Goal: Navigation & Orientation: Go to known website

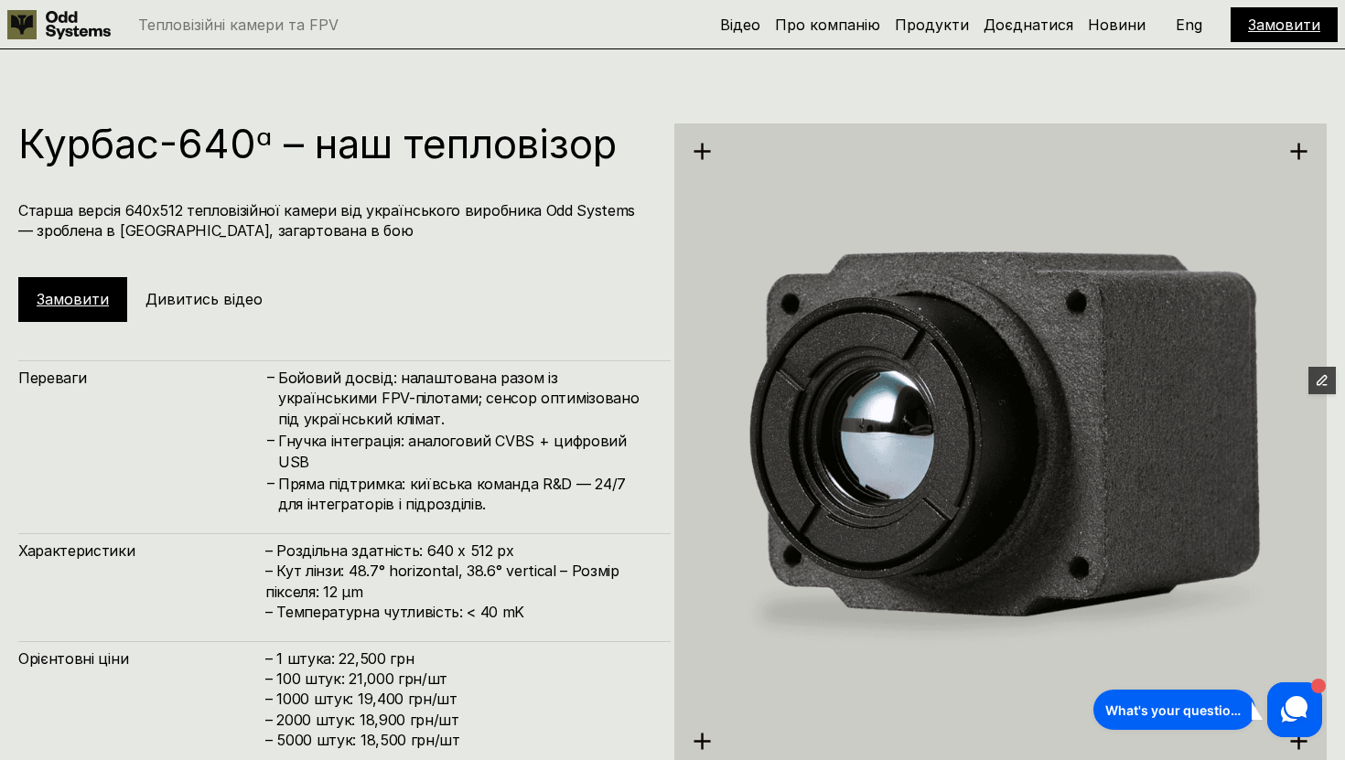
scroll to position [3817, 0]
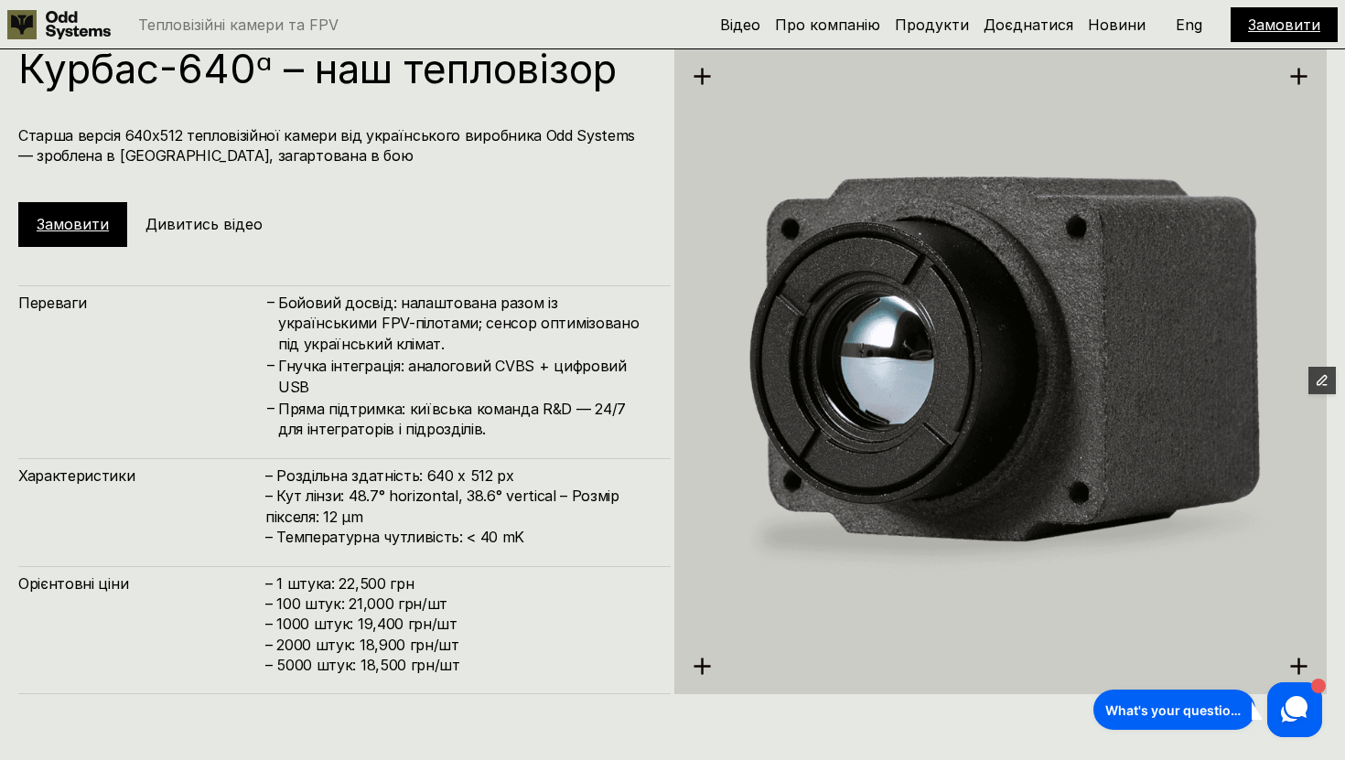
click at [934, 346] on img at bounding box center [1000, 370] width 652 height 730
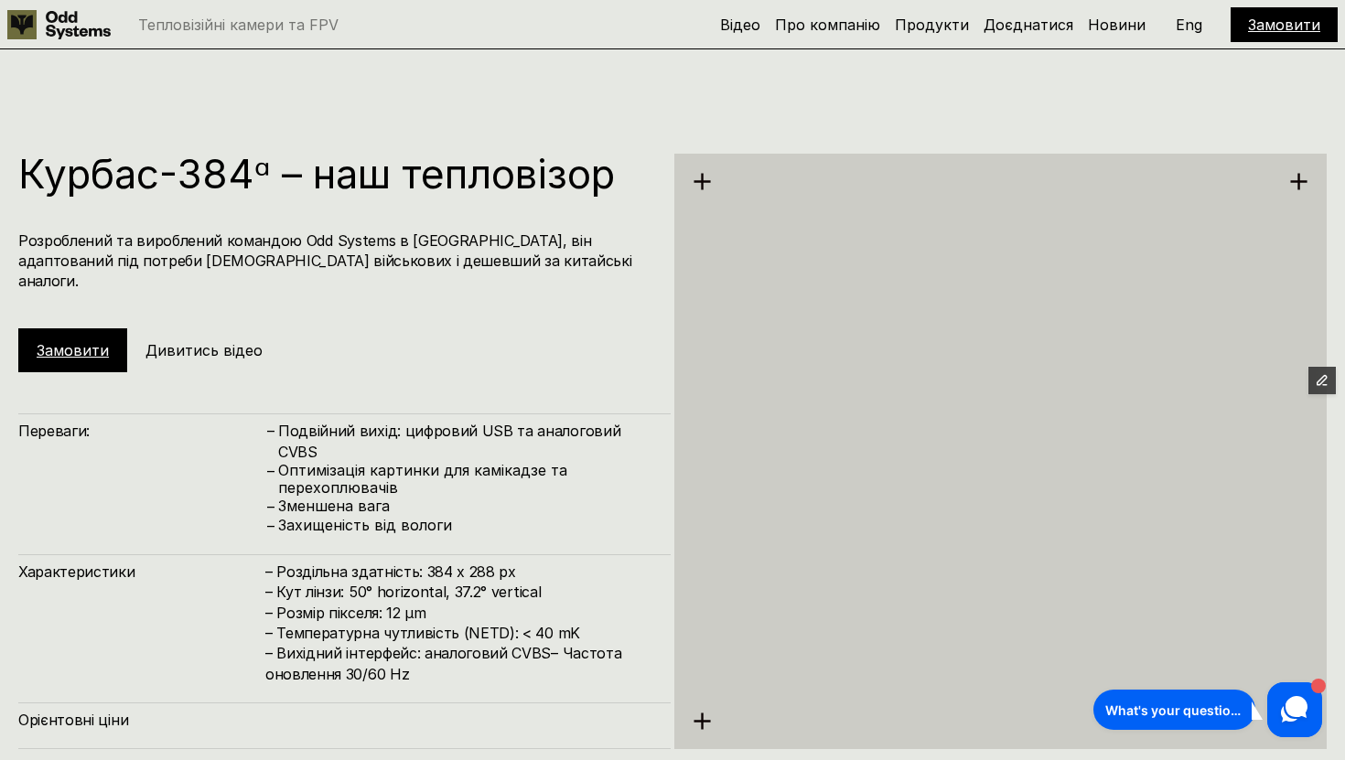
scroll to position [3010, 0]
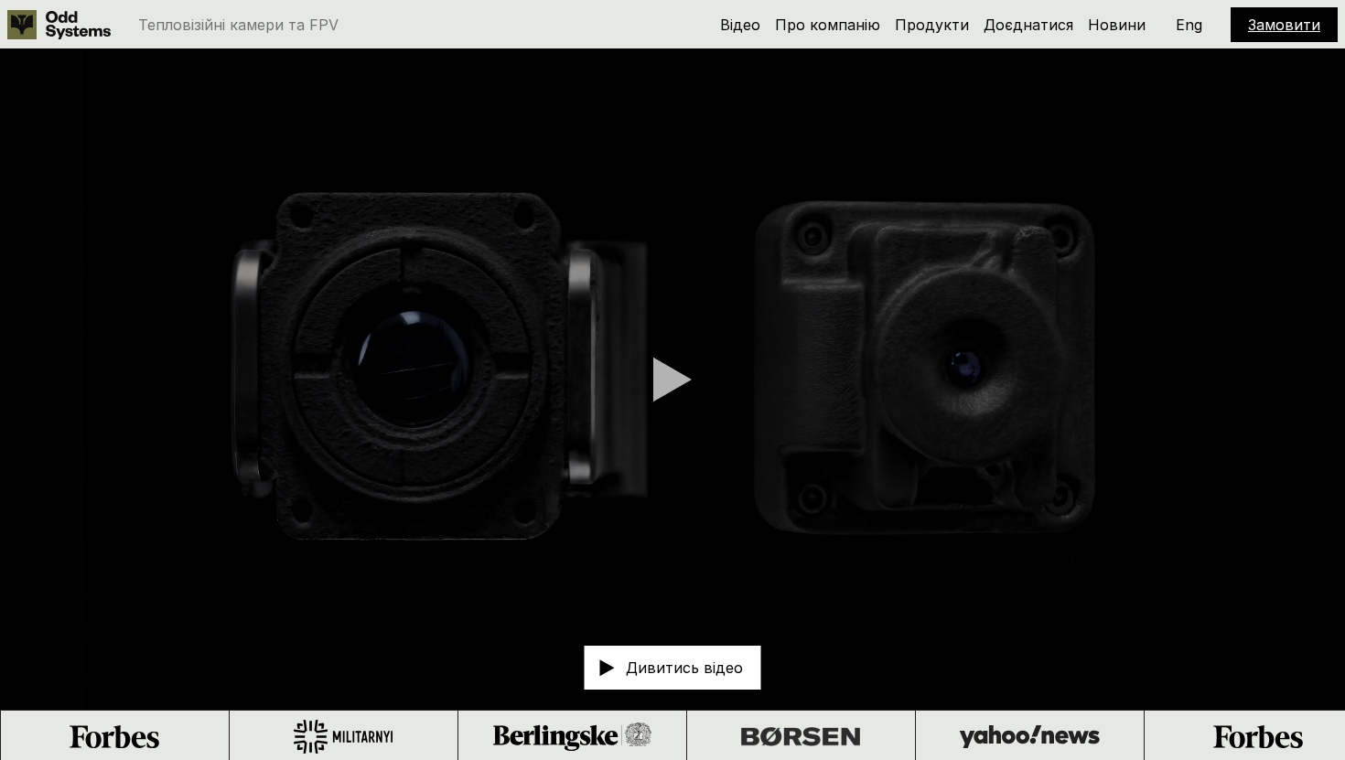
scroll to position [3010, 0]
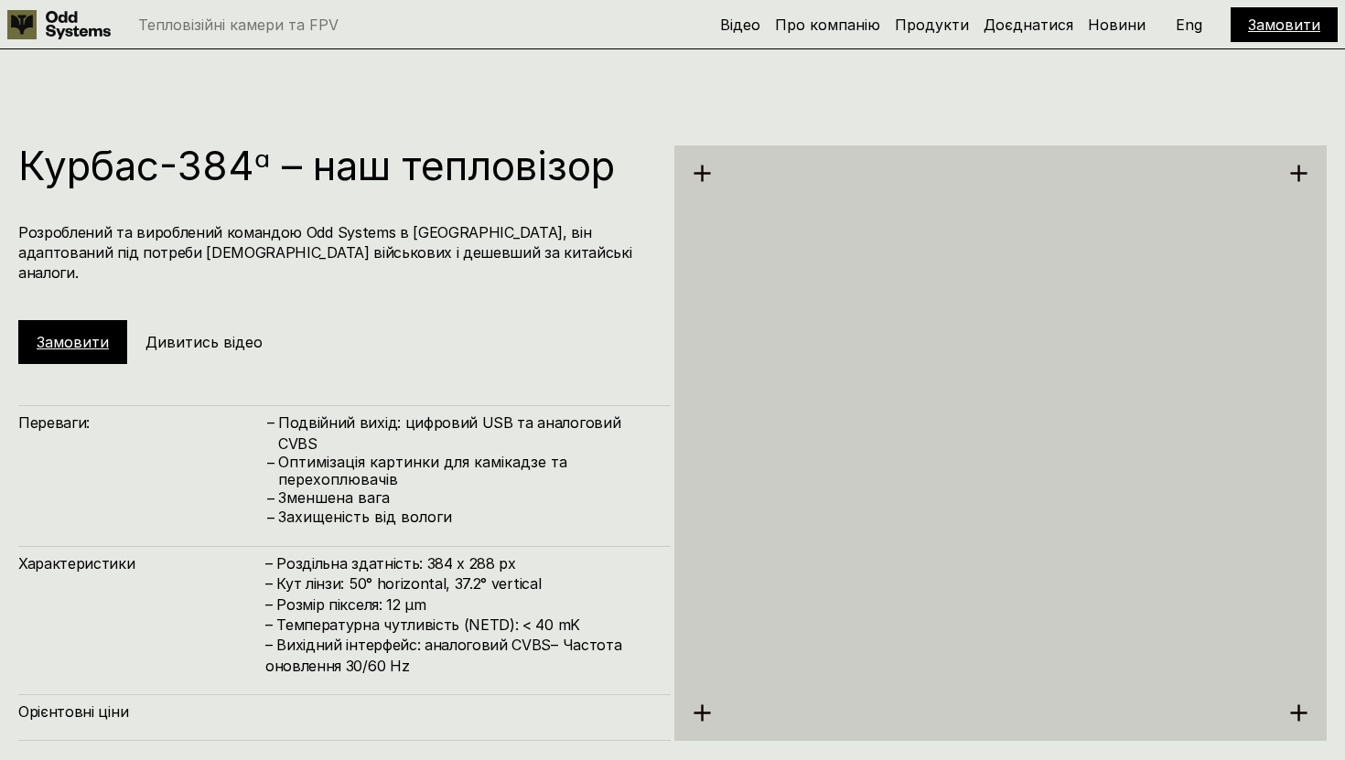
click at [1195, 30] on p "Eng" at bounding box center [1189, 24] width 27 height 15
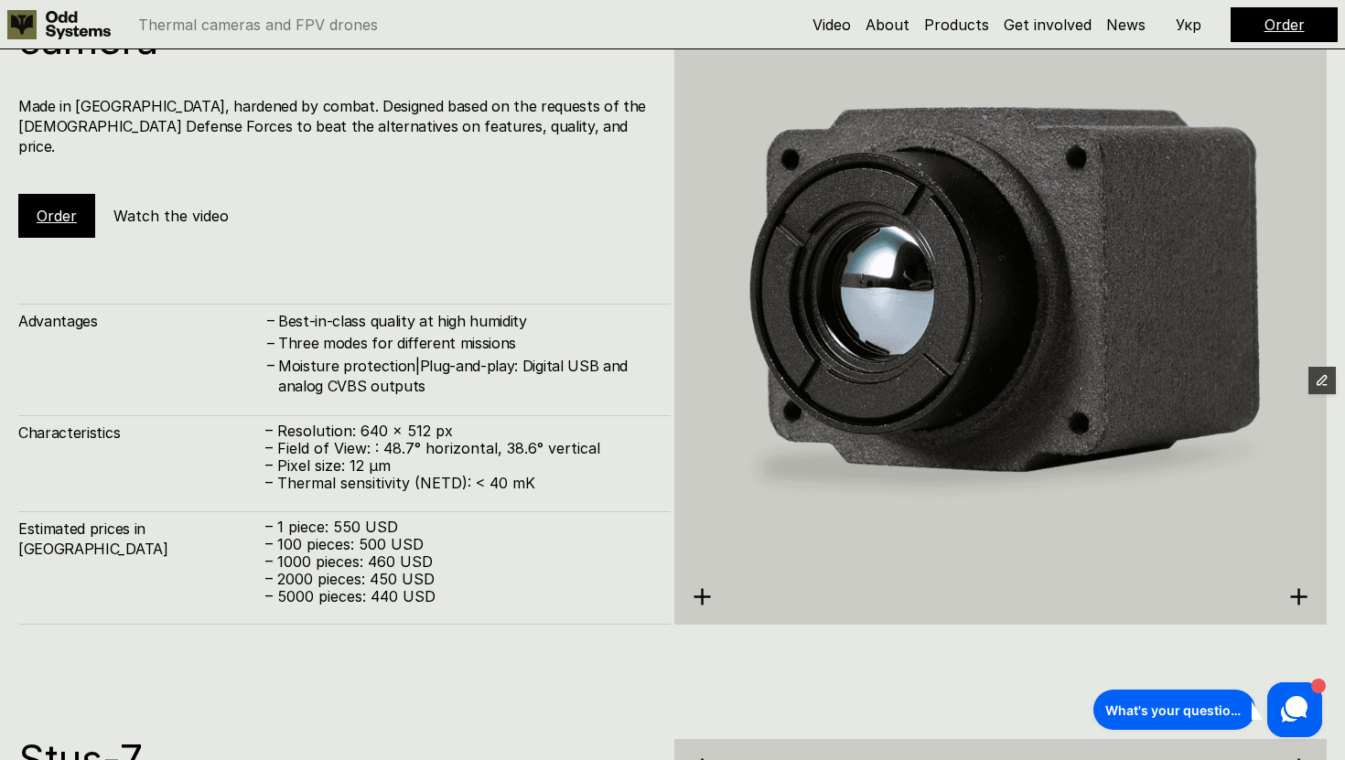
scroll to position [3775, 0]
